Goal: Transaction & Acquisition: Purchase product/service

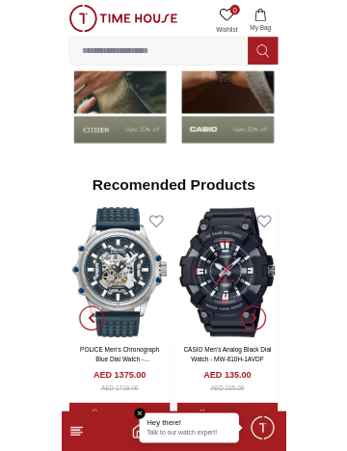
scroll to position [1854, 0]
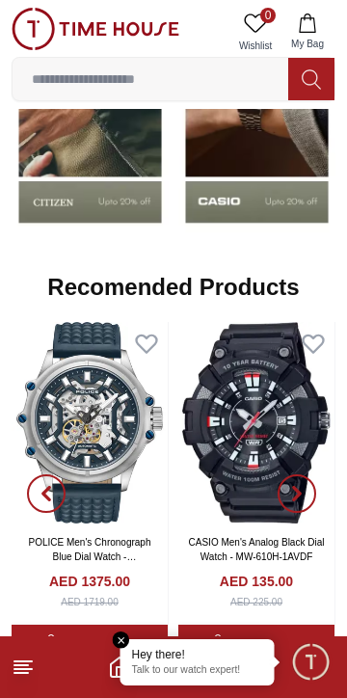
click at [96, 80] on input at bounding box center [151, 79] width 276 height 39
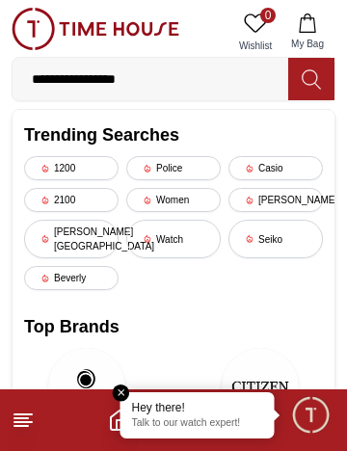
type input "**********"
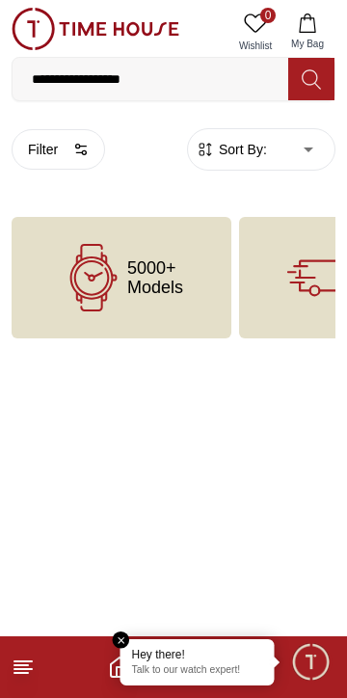
click at [120, 635] on em "Close tooltip" at bounding box center [121, 639] width 17 height 17
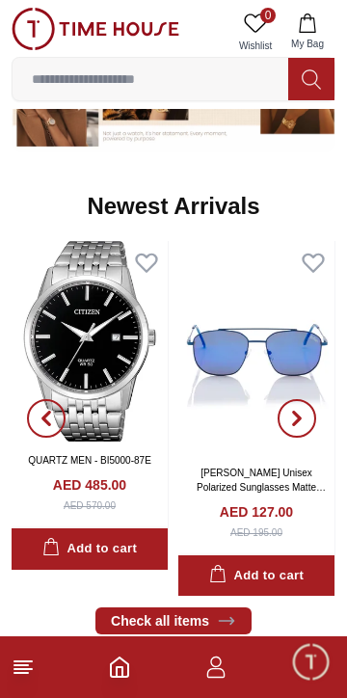
scroll to position [1114, 0]
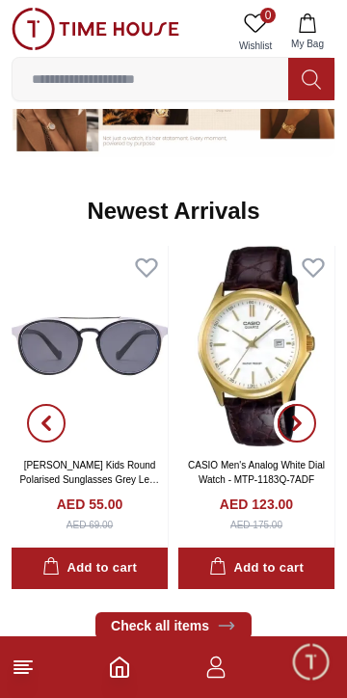
click at [278, 370] on button "button" at bounding box center [296, 424] width 69 height 356
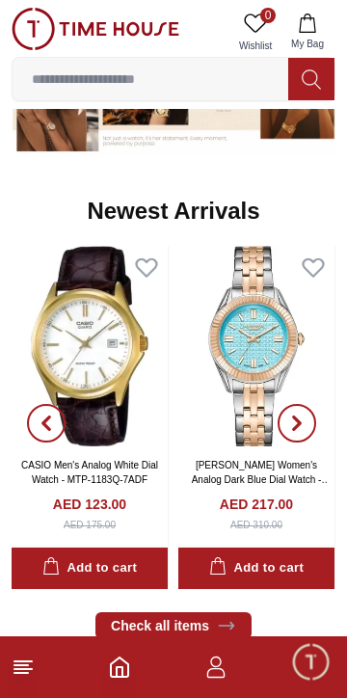
click at [112, 387] on img at bounding box center [90, 346] width 156 height 201
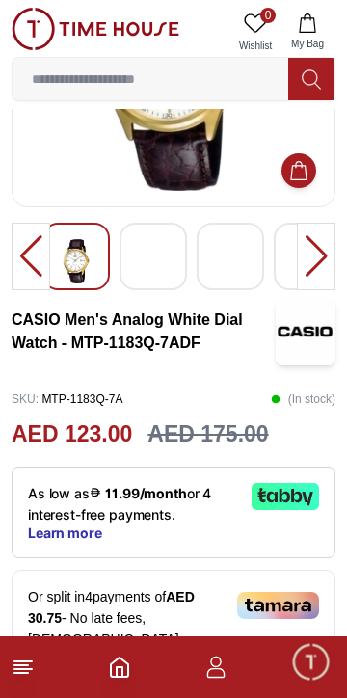
scroll to position [204, 0]
